Goal: Task Accomplishment & Management: Use online tool/utility

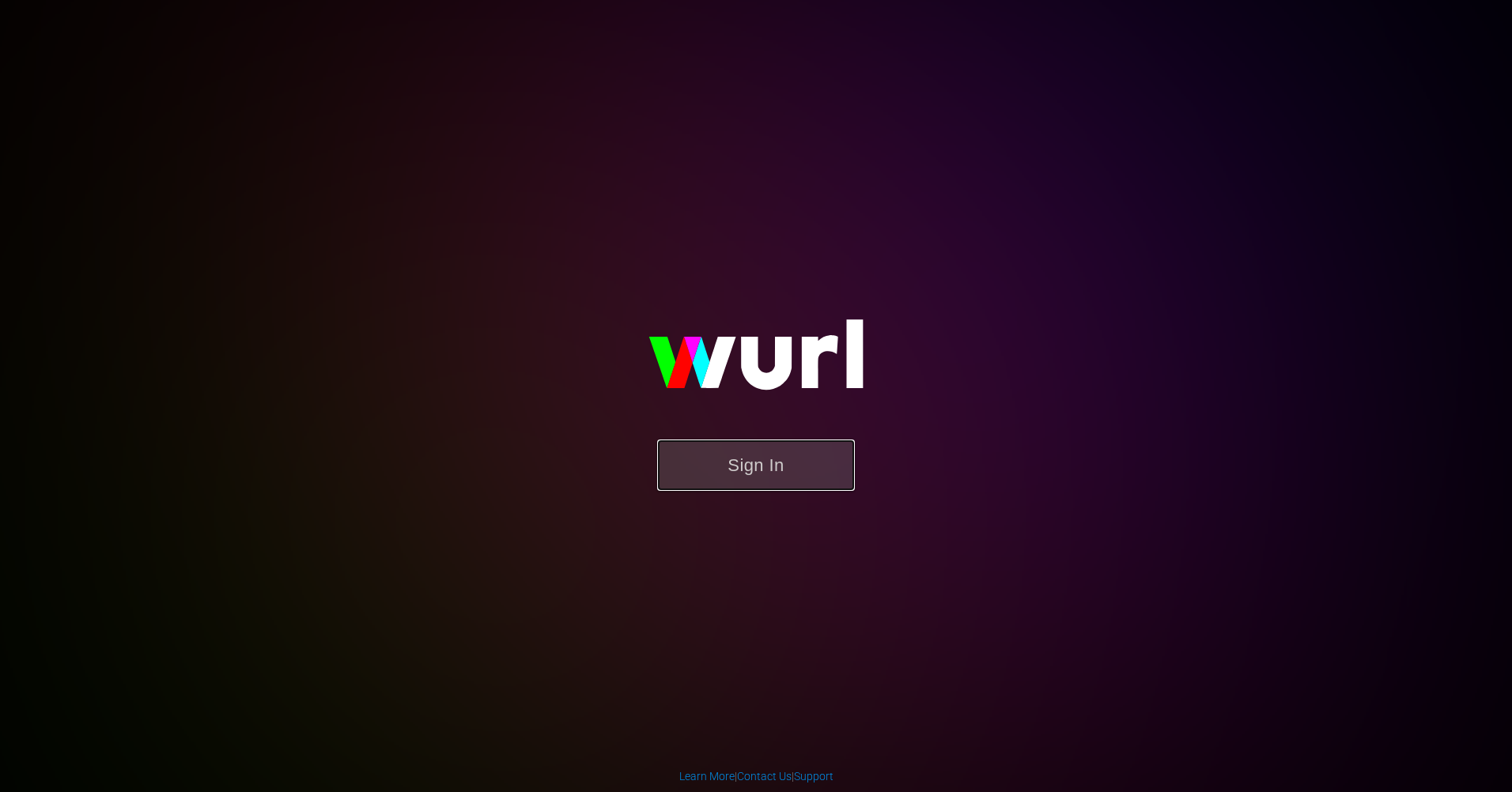
click at [724, 484] on button "Sign In" at bounding box center [756, 465] width 197 height 52
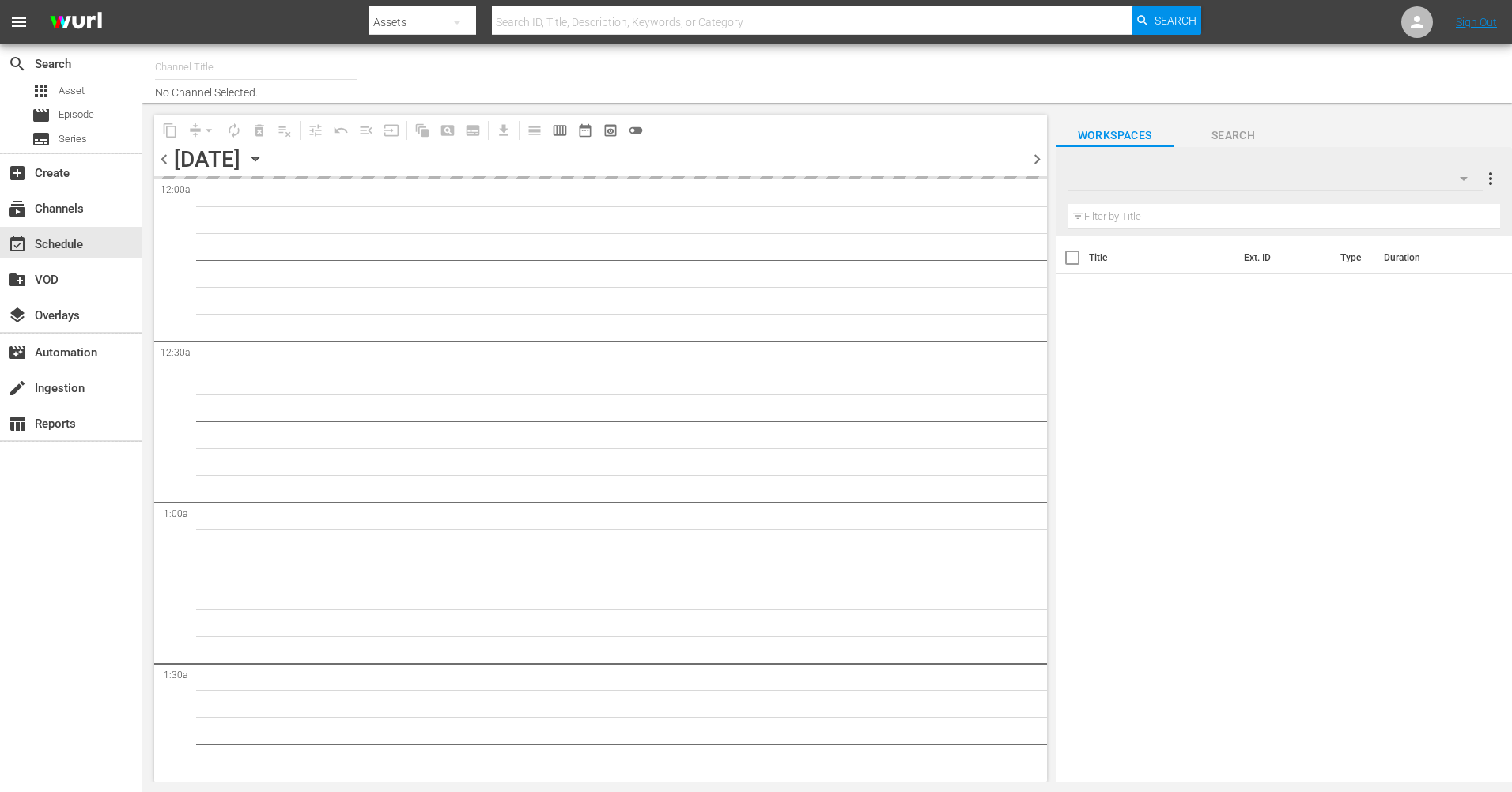
type input "The Film Detective (1847)"
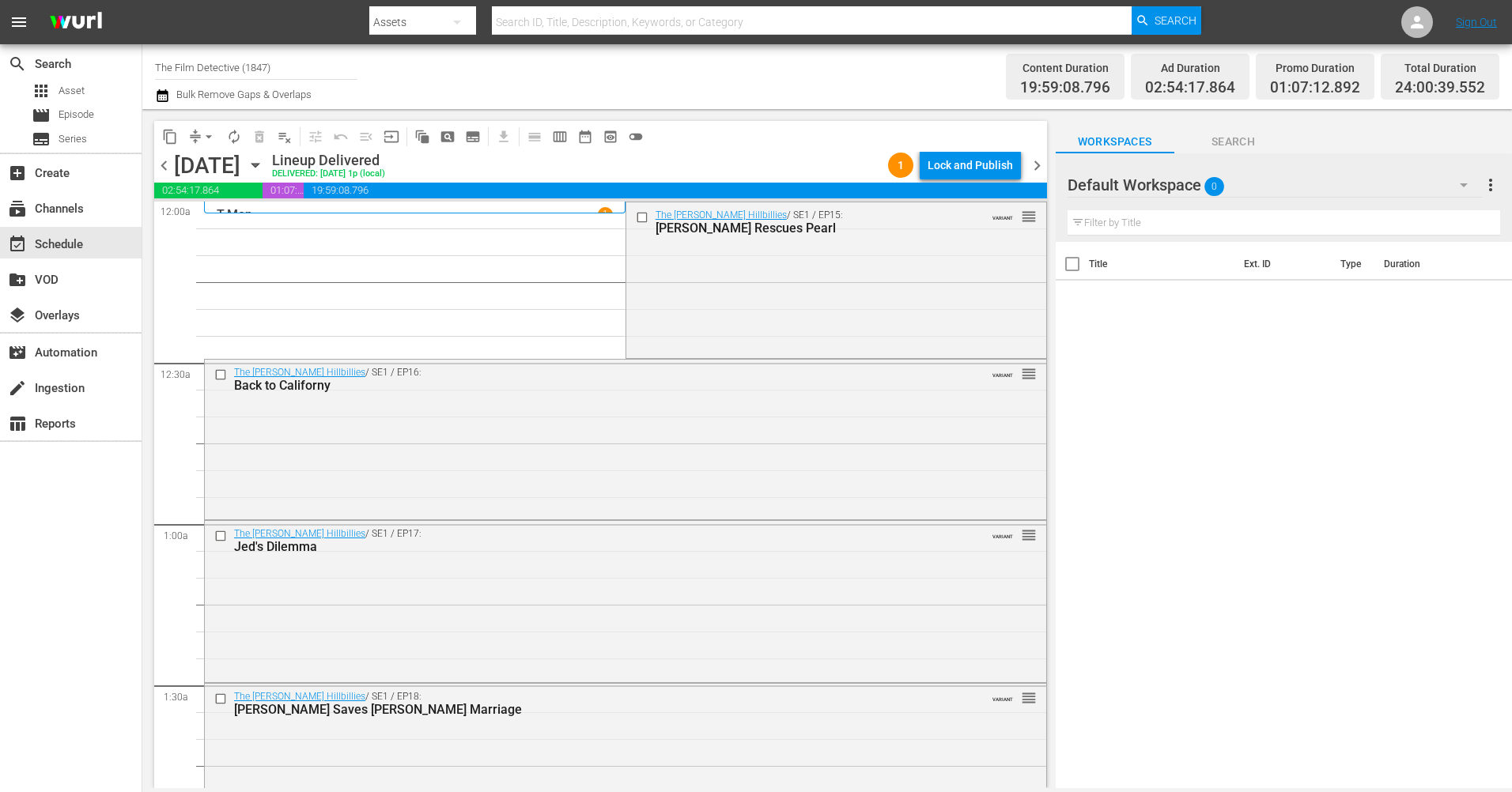
click at [259, 166] on icon "button" at bounding box center [255, 165] width 7 height 4
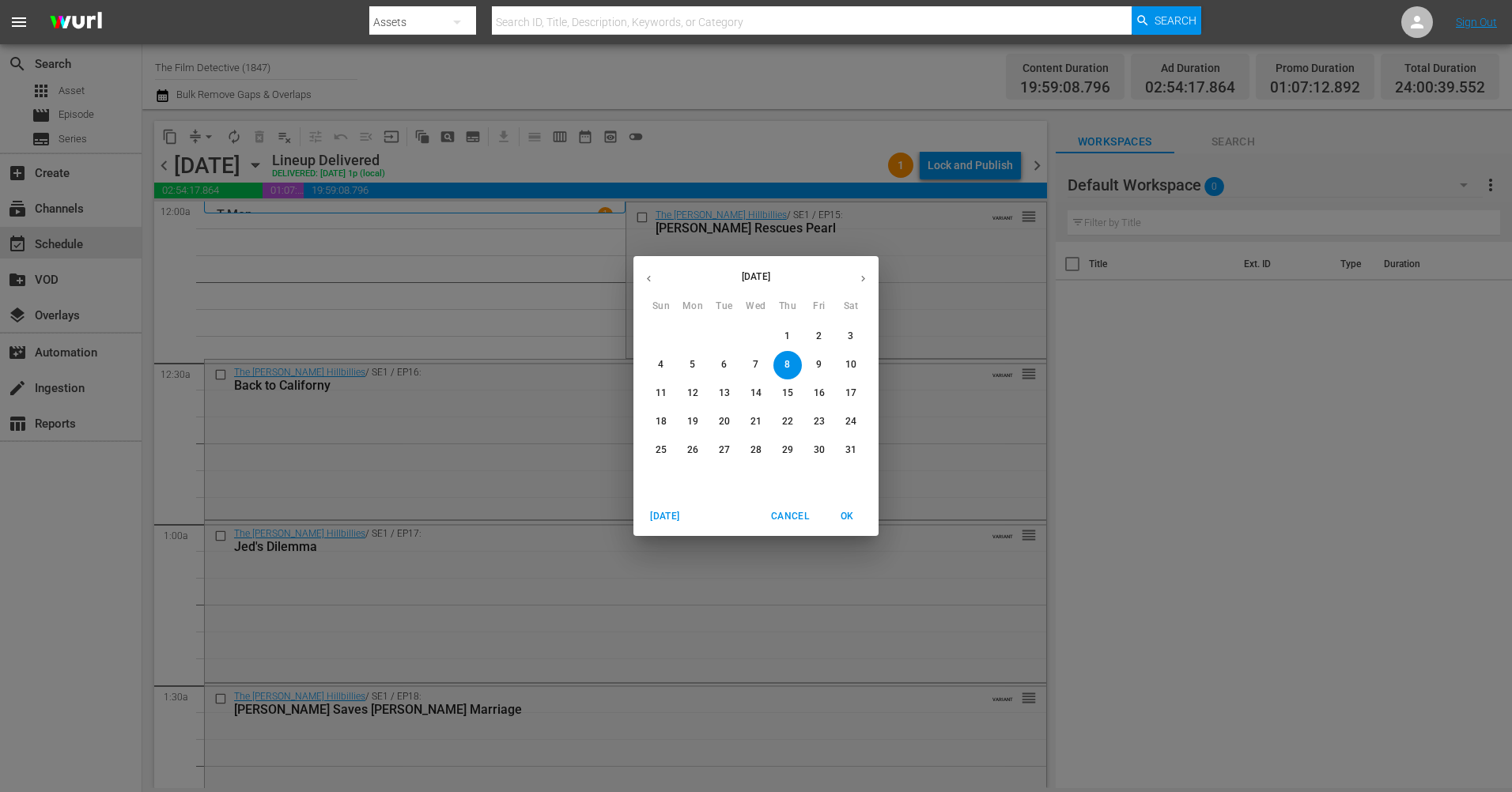
click at [864, 282] on icon "button" at bounding box center [863, 278] width 12 height 12
click at [815, 362] on p "12" at bounding box center [819, 365] width 11 height 14
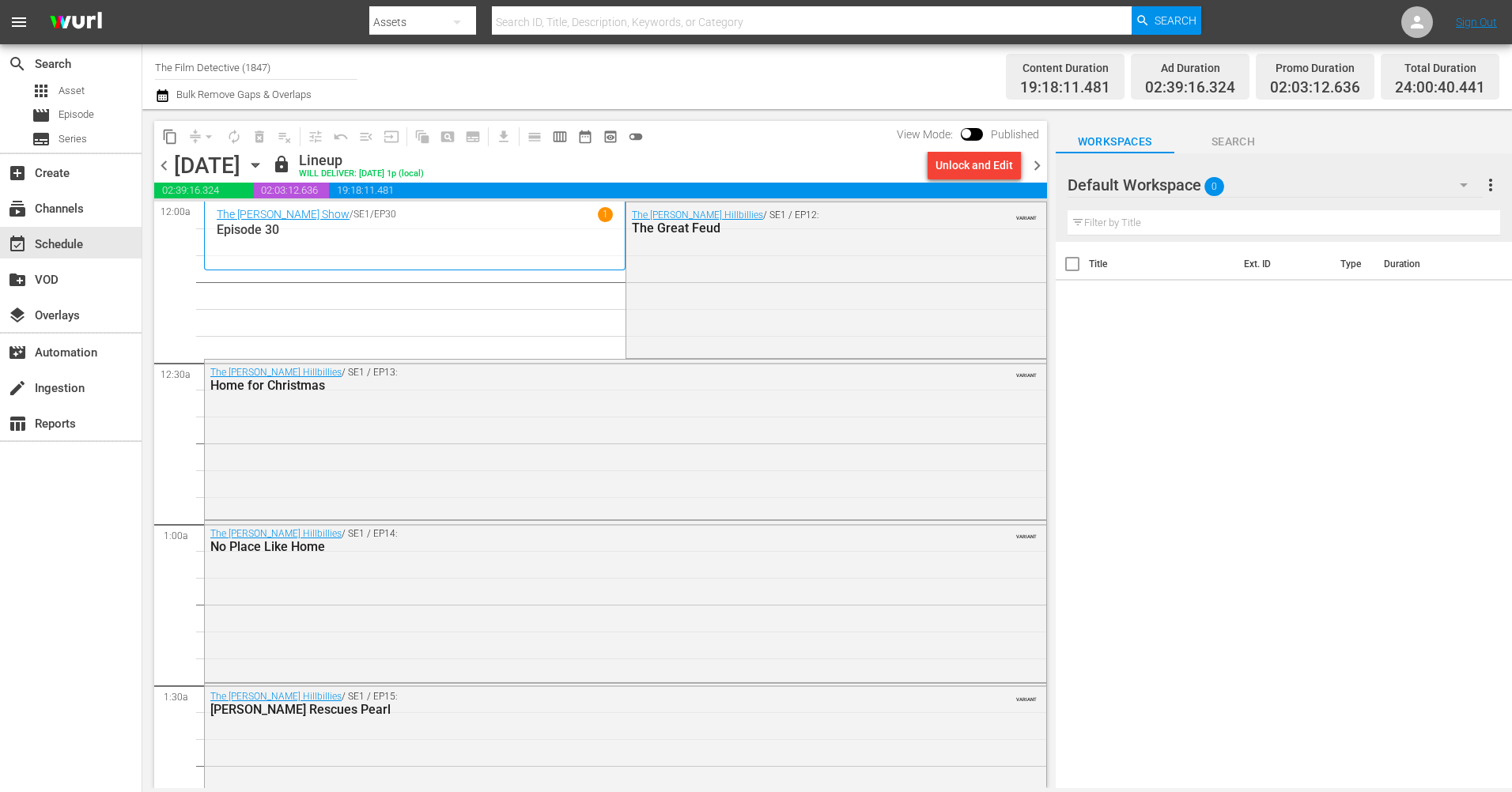
click at [1031, 167] on span "chevron_right" at bounding box center [1037, 165] width 19 height 19
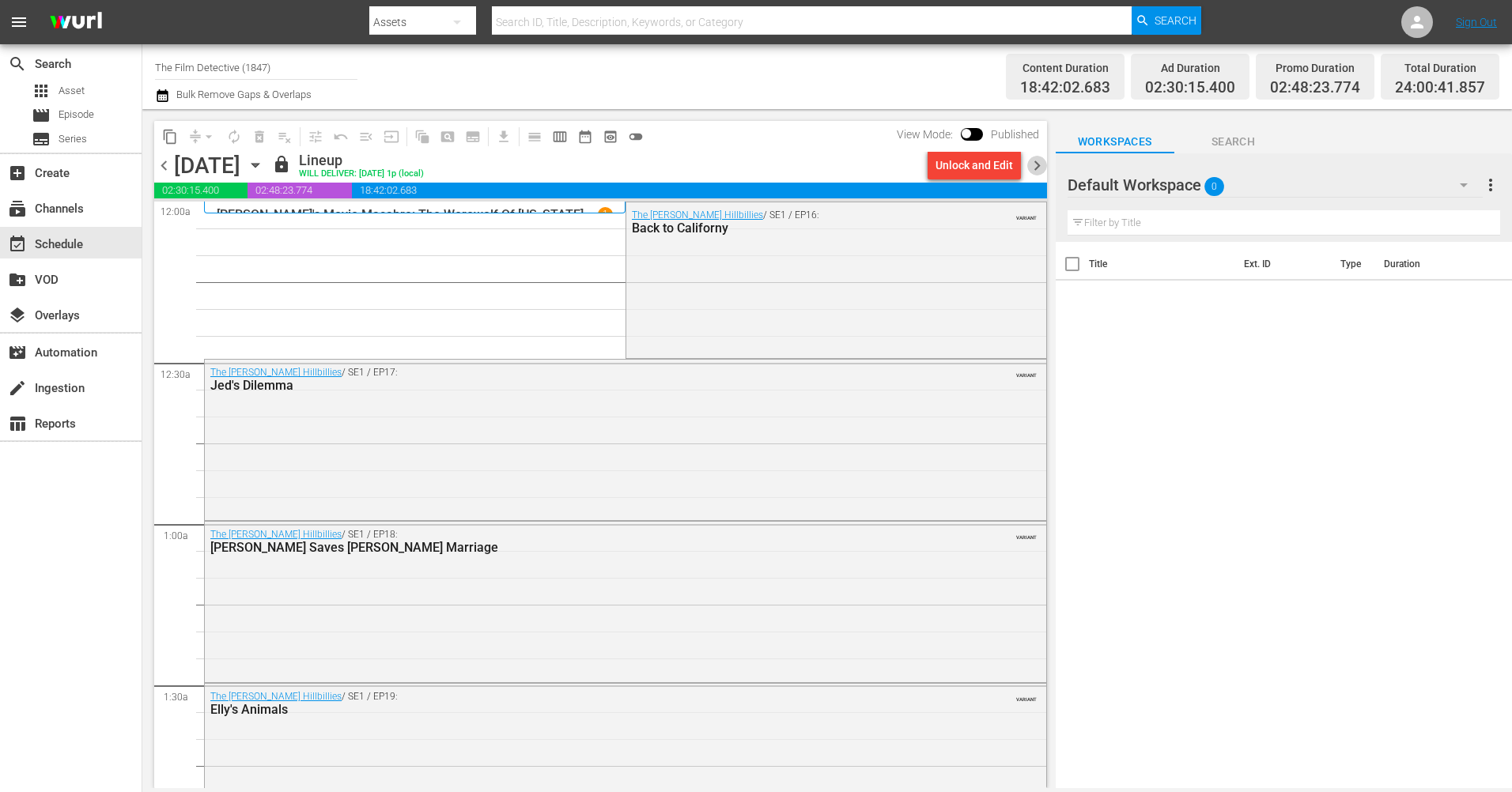
click at [1034, 169] on span "chevron_right" at bounding box center [1037, 165] width 19 height 19
